Goal: Information Seeking & Learning: Learn about a topic

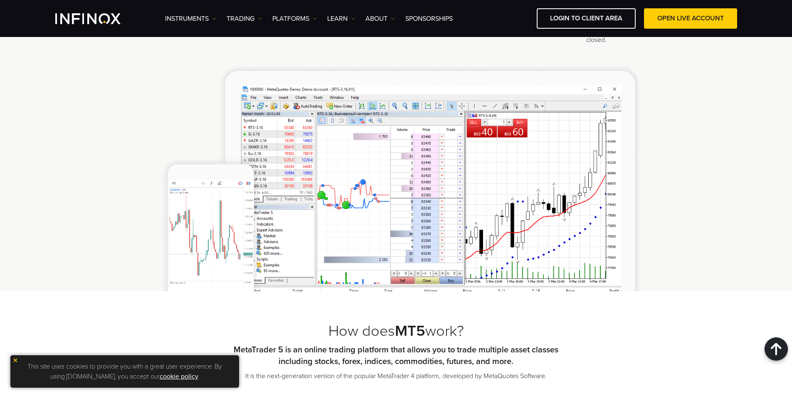
scroll to position [320, 0]
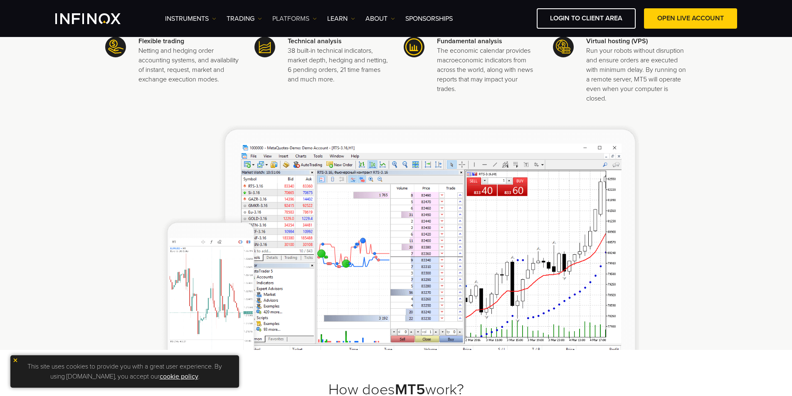
click at [294, 19] on link "PLATFORMS" at bounding box center [294, 19] width 45 height 10
click at [296, 56] on link "MT5" at bounding box center [306, 63] width 69 height 18
